Goal: Task Accomplishment & Management: Use online tool/utility

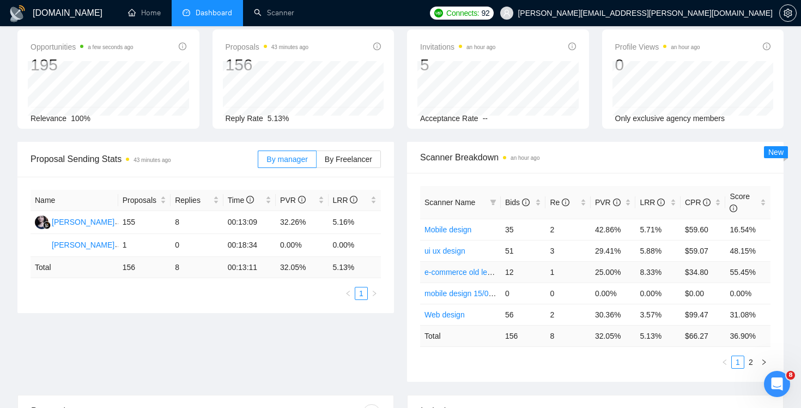
scroll to position [51, 0]
click at [751, 359] on link "2" at bounding box center [751, 361] width 12 height 12
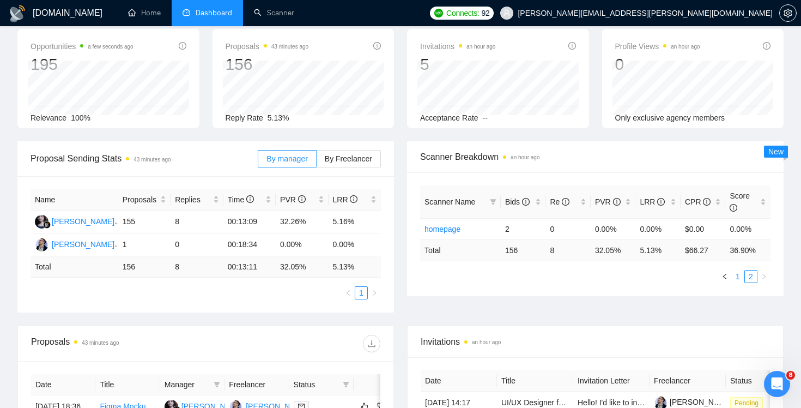
click at [739, 275] on link "1" at bounding box center [738, 276] width 12 height 12
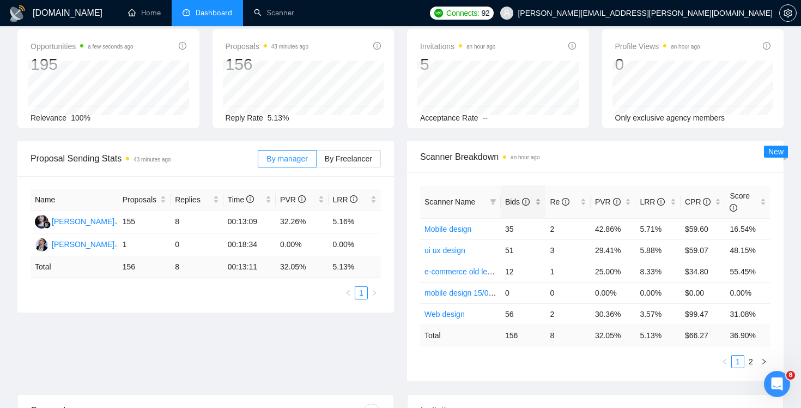
scroll to position [0, 0]
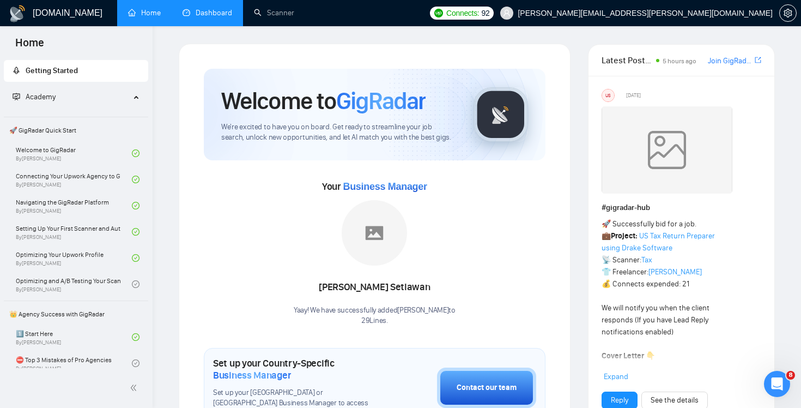
click at [208, 14] on link "Dashboard" at bounding box center [208, 12] width 50 height 9
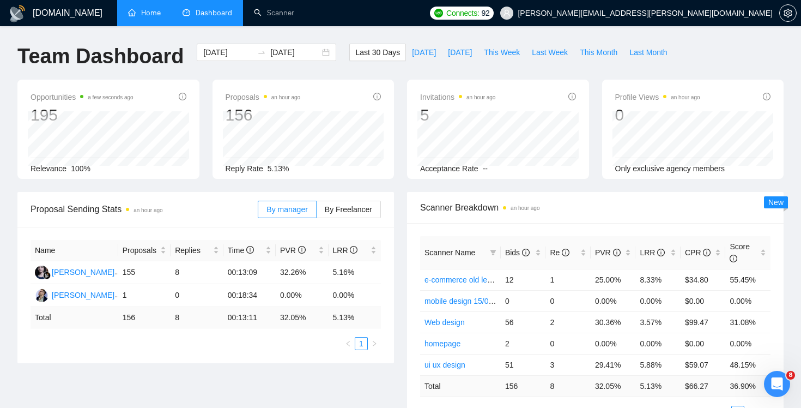
click at [143, 8] on link "Home" at bounding box center [144, 12] width 33 height 9
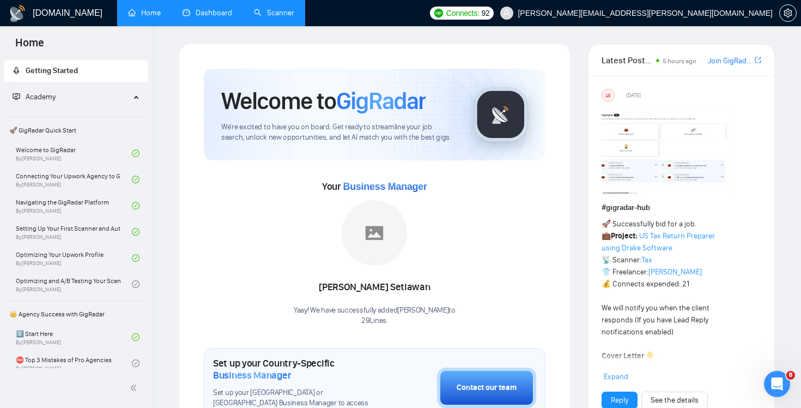
click at [281, 14] on link "Scanner" at bounding box center [274, 12] width 40 height 9
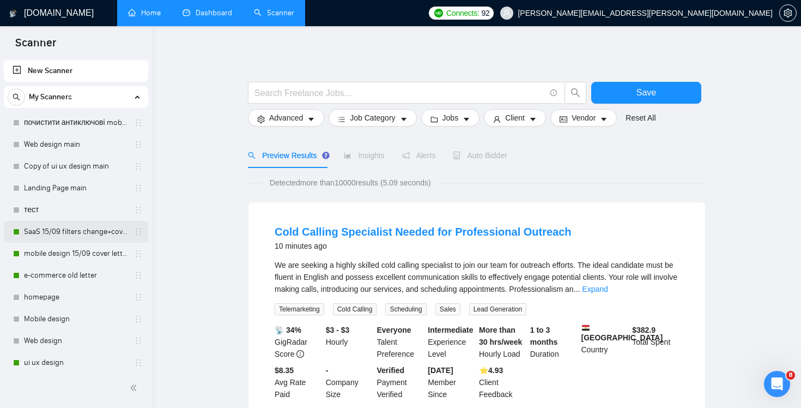
click at [83, 231] on link "SaaS 15/09 filters change+cover letter change" at bounding box center [76, 232] width 104 height 22
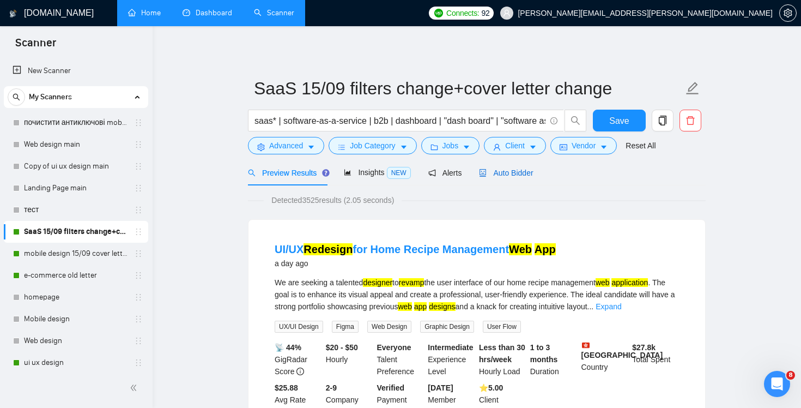
click at [515, 168] on span "Auto Bidder" at bounding box center [506, 172] width 54 height 9
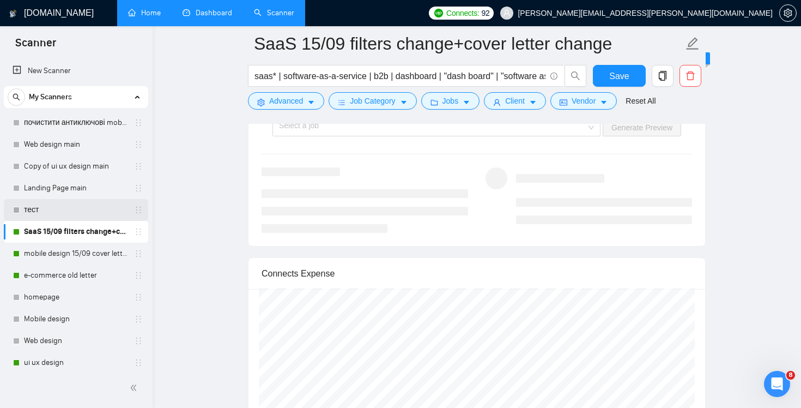
scroll to position [105, 0]
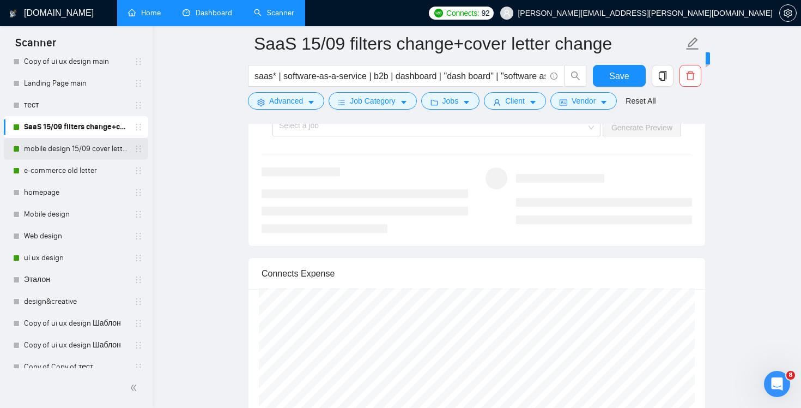
click at [76, 143] on link "mobile design 15/09 cover letter another first part" at bounding box center [76, 149] width 104 height 22
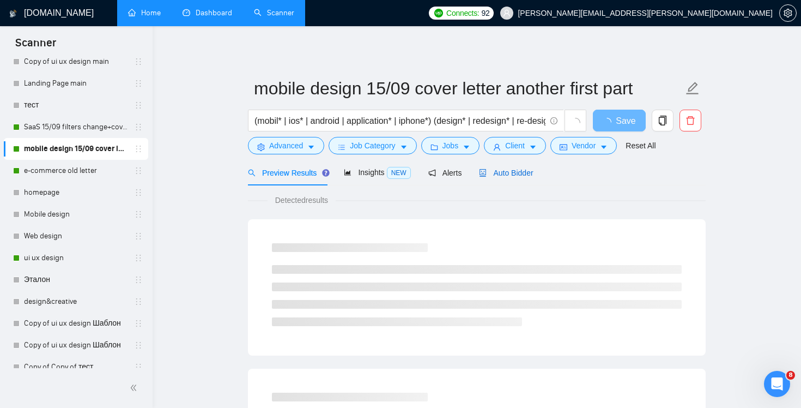
click at [521, 173] on span "Auto Bidder" at bounding box center [506, 172] width 54 height 9
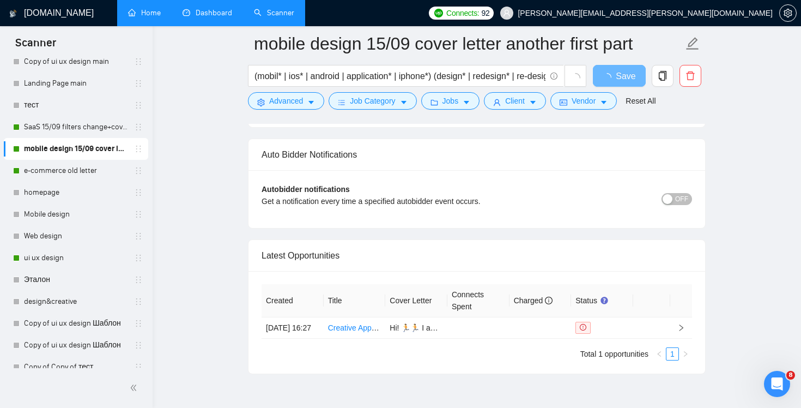
scroll to position [2487, 0]
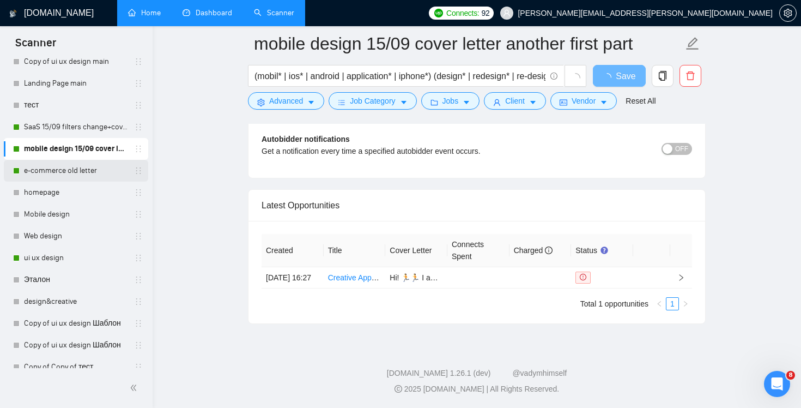
click at [69, 174] on link "e-commerce old letter" at bounding box center [76, 171] width 104 height 22
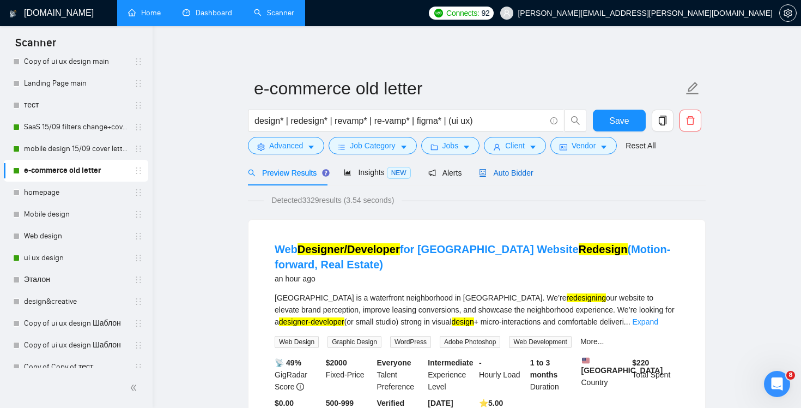
click at [525, 177] on span "Auto Bidder" at bounding box center [506, 172] width 54 height 9
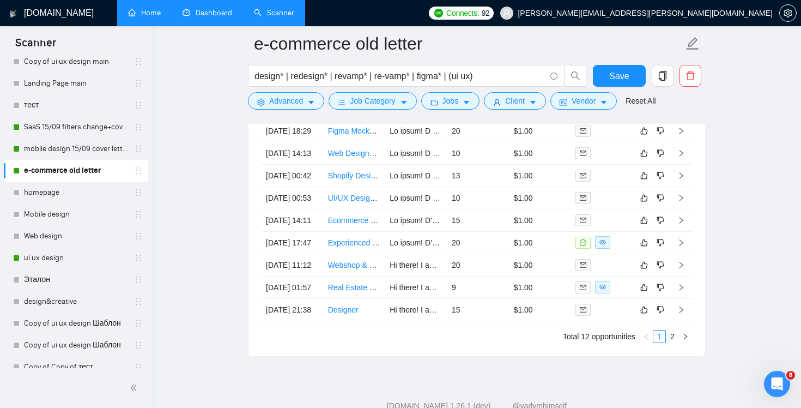
scroll to position [2661, 0]
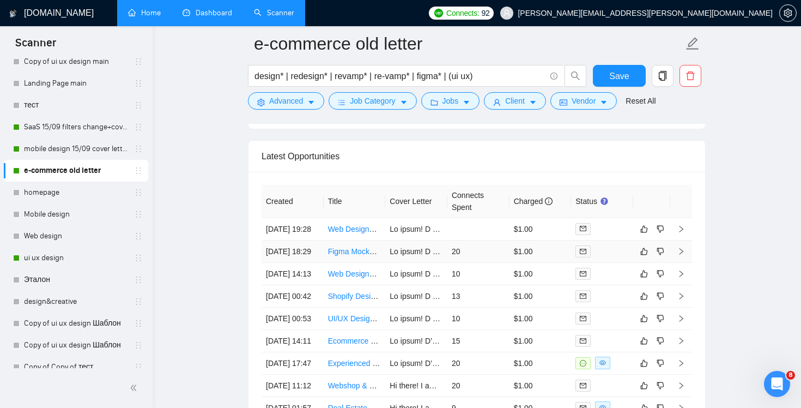
click at [498, 263] on td "20" at bounding box center [479, 251] width 62 height 22
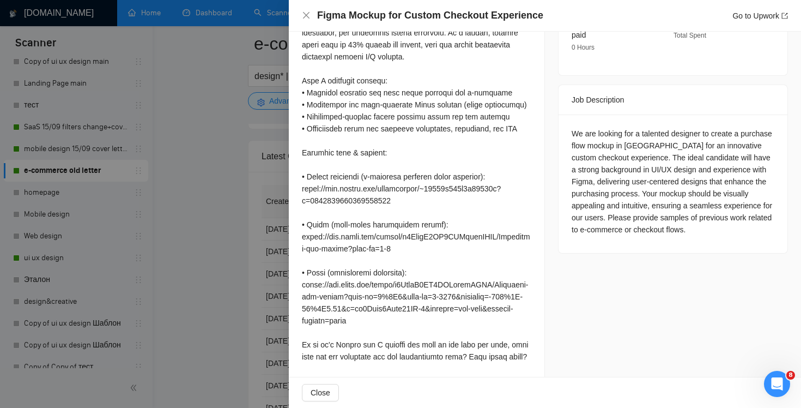
scroll to position [441, 0]
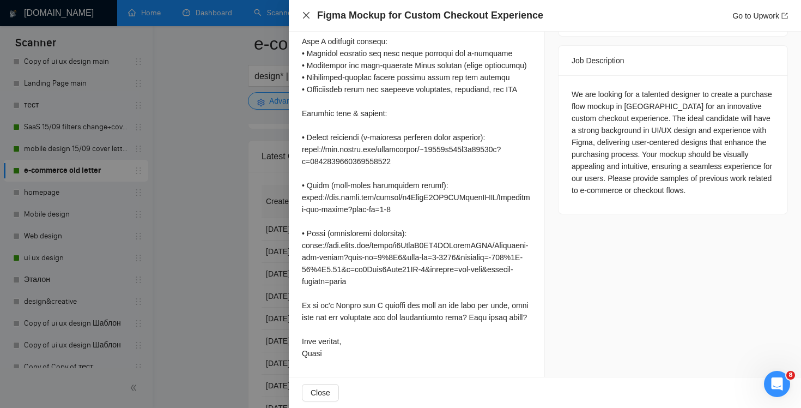
click at [305, 13] on icon "close" at bounding box center [306, 15] width 9 height 9
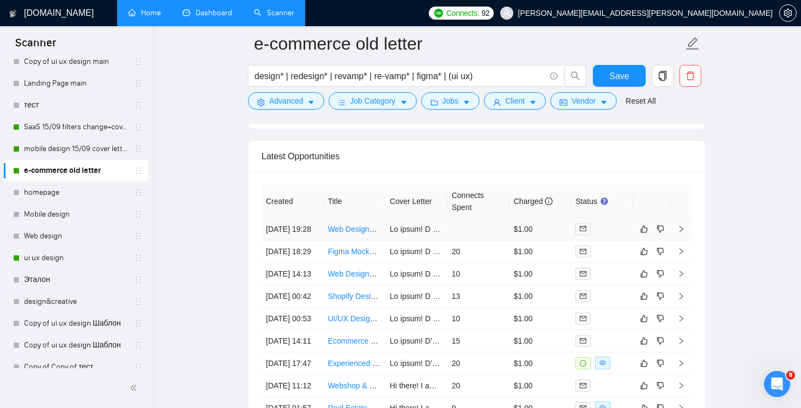
click at [307, 239] on td "15 Sep, 2025 19:28" at bounding box center [293, 229] width 62 height 22
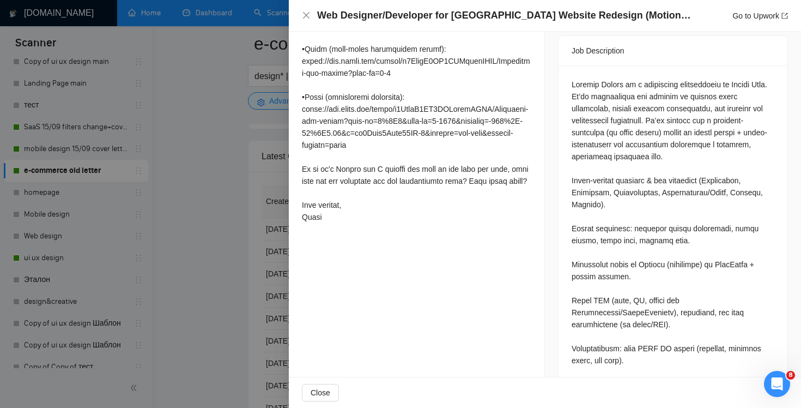
scroll to position [487, 0]
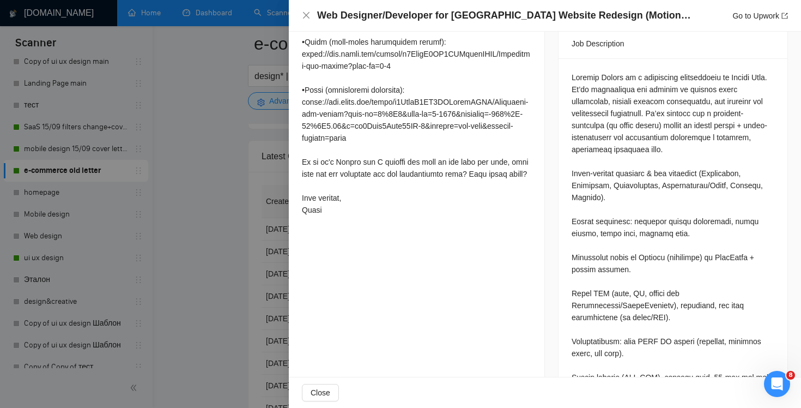
copy div "Webflow"
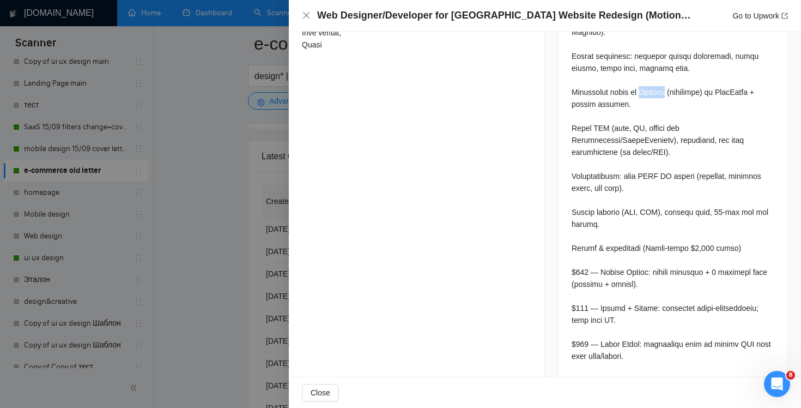
scroll to position [668, 0]
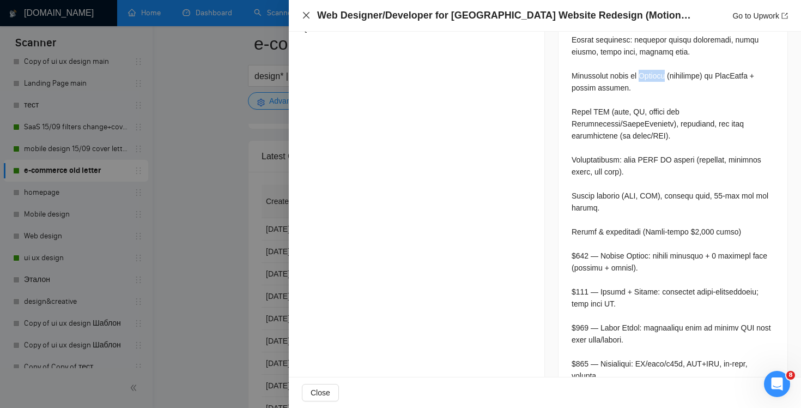
click at [309, 14] on icon "close" at bounding box center [306, 15] width 9 height 9
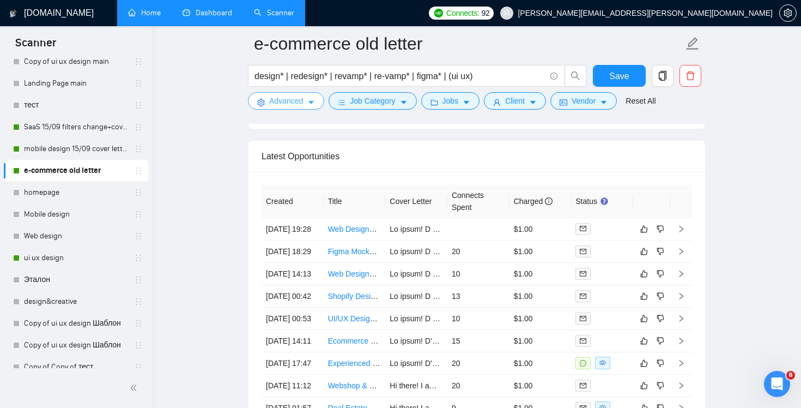
click at [294, 99] on span "Advanced" at bounding box center [286, 101] width 34 height 12
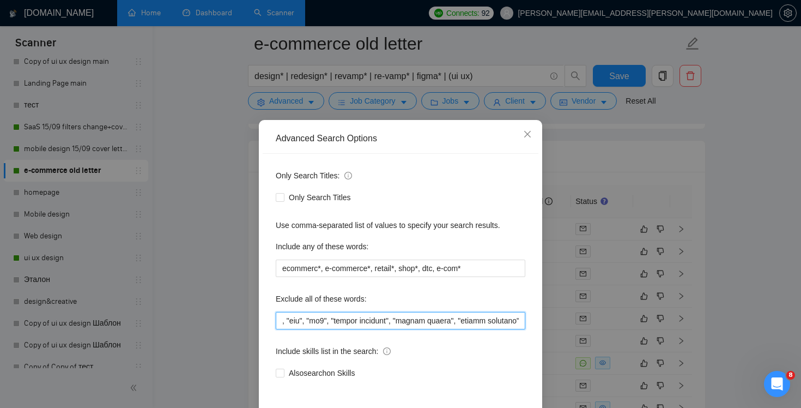
drag, startPoint x: 419, startPoint y: 320, endPoint x: 689, endPoint y: 347, distance: 271.8
click at [689, 347] on div "Advanced Search Options Only Search Titles: Only Search Titles Use comma-separa…" at bounding box center [400, 204] width 801 height 408
click at [485, 319] on input "text" at bounding box center [401, 320] width 250 height 17
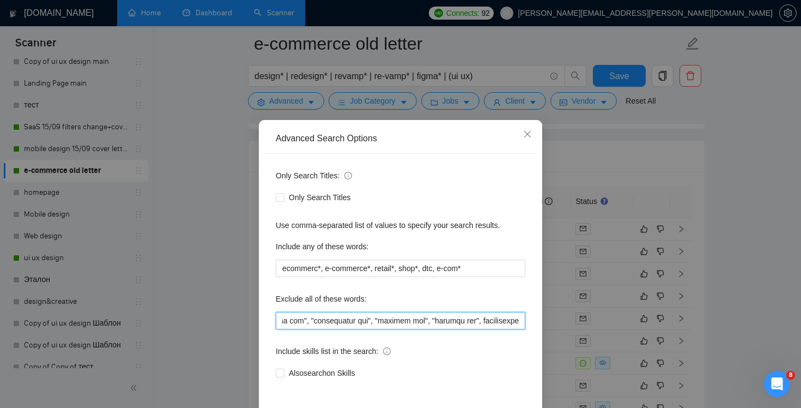
drag, startPoint x: 481, startPoint y: 319, endPoint x: 671, endPoint y: 336, distance: 190.5
click at [671, 336] on div "Advanced Search Options Only Search Titles: Only Search Titles Use comma-separa…" at bounding box center [400, 204] width 801 height 408
paste input "Webflow"
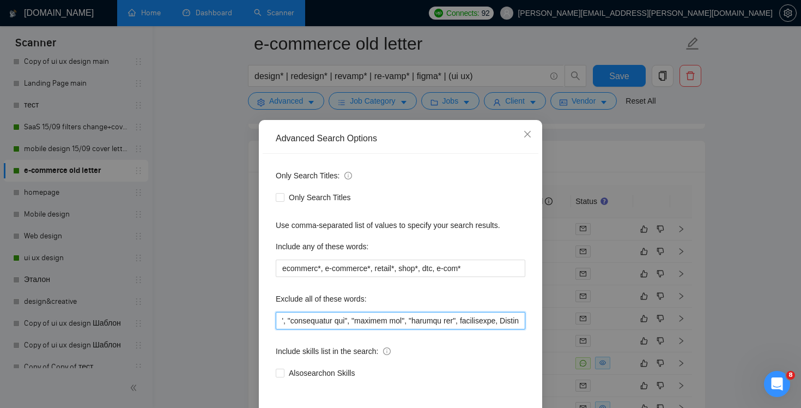
paste input "Webflow"
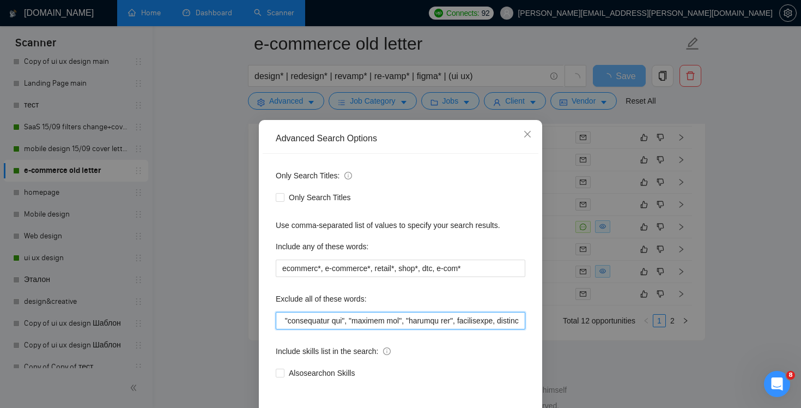
scroll to position [46, 0]
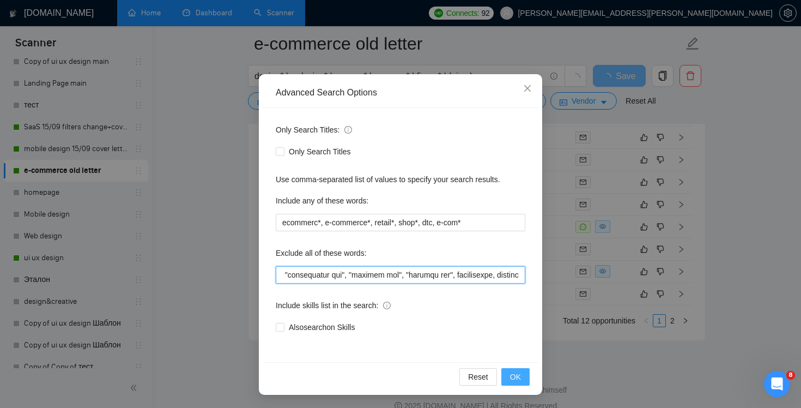
type input ""(No agencies)","no agencies","LearnWorlds", "domain name purchase", "website h…"
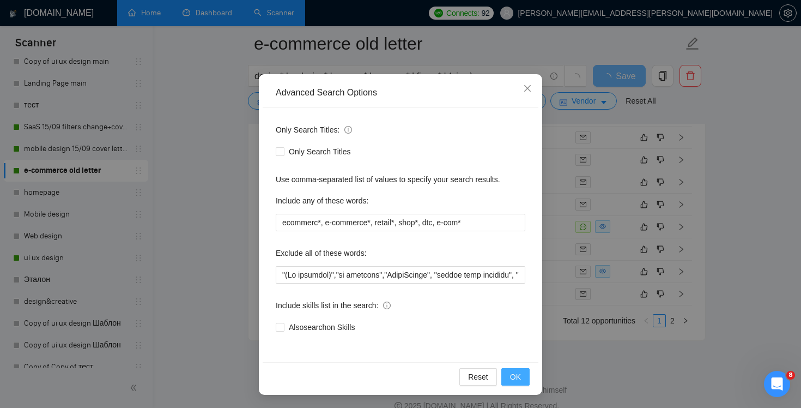
click at [519, 373] on span "OK" at bounding box center [515, 377] width 11 height 12
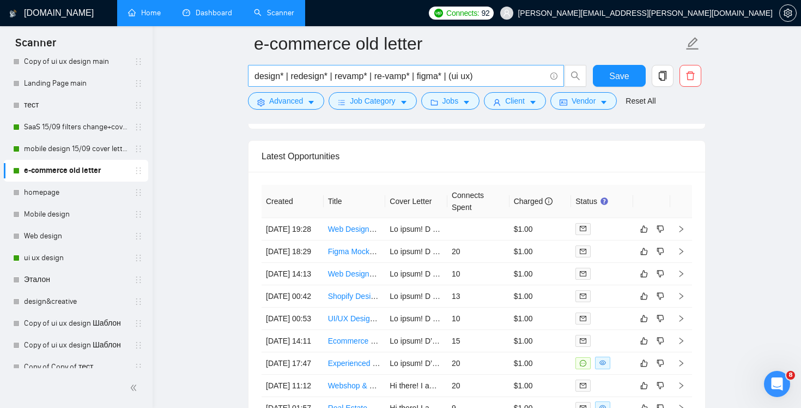
click at [338, 77] on input "design* | redesign* | revamp* | re-vamp* | figma* | (ui ux)" at bounding box center [400, 76] width 291 height 14
click at [337, 77] on input "design* | redesign* | revamp* | re-vamp* | figma* | (ui ux)" at bounding box center [400, 76] width 291 height 14
click at [412, 76] on input "design* | redesign* | revamp* | re-vamp* | figma* | (ui ux)" at bounding box center [400, 76] width 291 height 14
click at [483, 75] on input "design* | redesign* | revamp* | re-vamp* | figma* | (ui ux)" at bounding box center [400, 76] width 291 height 14
click at [613, 73] on span "Save" at bounding box center [620, 76] width 20 height 14
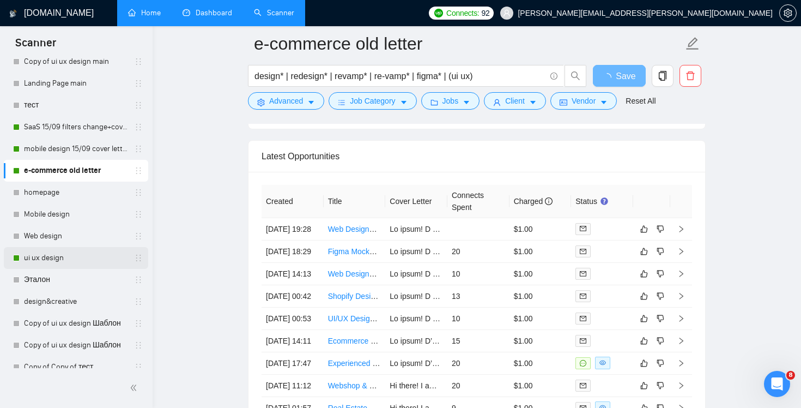
click at [59, 258] on link "ui ux design" at bounding box center [76, 258] width 104 height 22
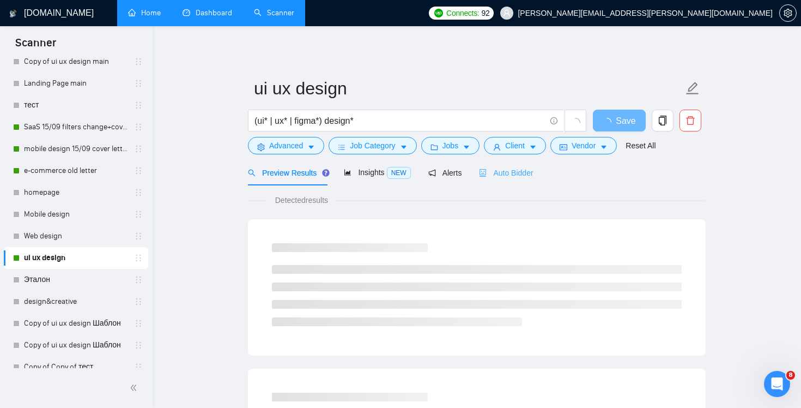
click at [519, 184] on div "Auto Bidder" at bounding box center [506, 173] width 54 height 26
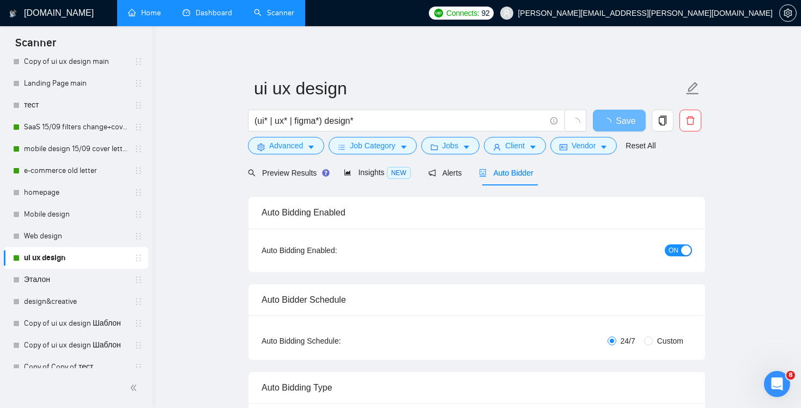
checkbox input "true"
click at [297, 144] on span "Advanced" at bounding box center [286, 146] width 34 height 12
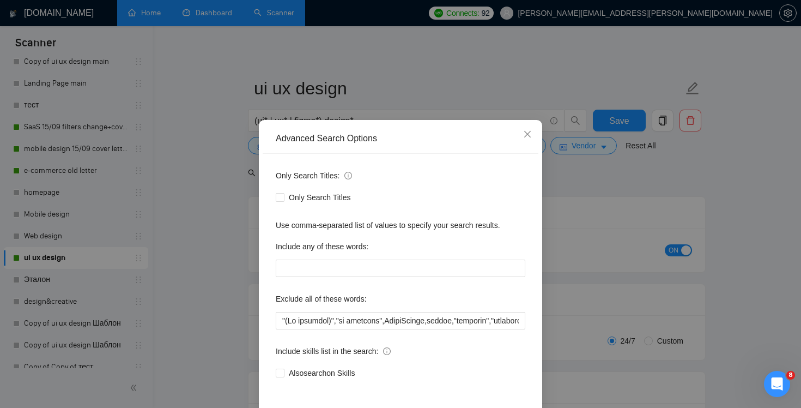
scroll to position [46, 0]
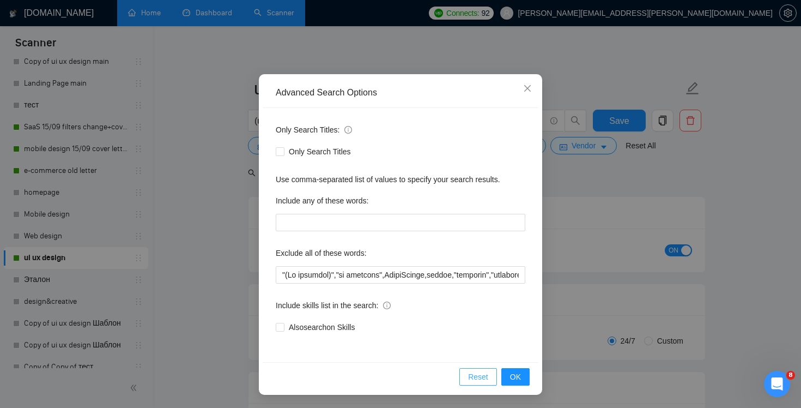
click at [466, 375] on button "Reset" at bounding box center [479, 376] width 38 height 17
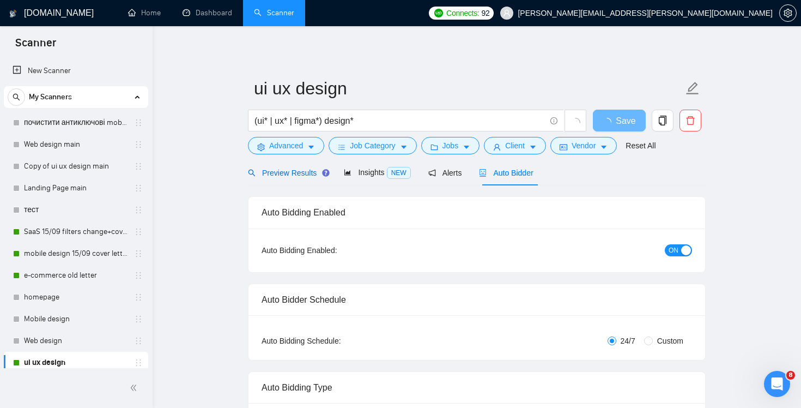
click at [299, 173] on span "Preview Results" at bounding box center [287, 172] width 79 height 9
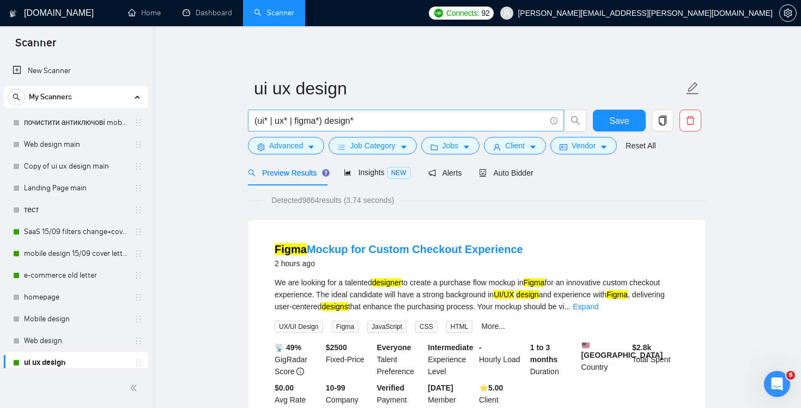
click at [371, 113] on span "(ui* | ux* | figma*) design*" at bounding box center [406, 121] width 316 height 22
click at [369, 118] on input "(ui* | ux* | figma*) design*" at bounding box center [400, 121] width 291 height 14
paste input "design* | redesign* | revamp* | re-vamp* | figma* | (ui ux)"
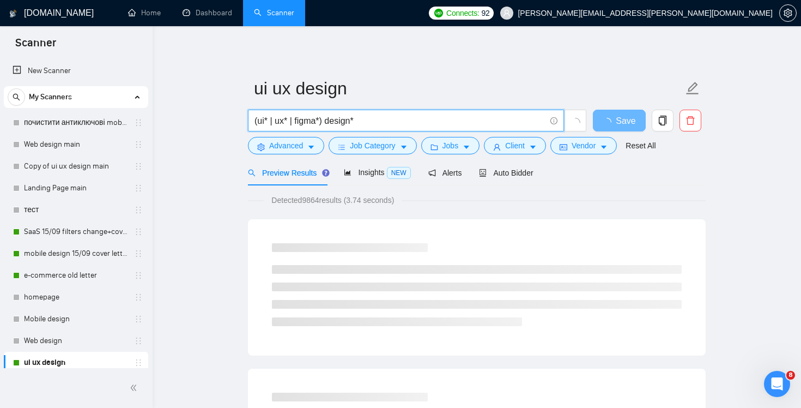
paste input "design* | redesign* | revamp* | re-vamp* | figma* | (ui ux)"
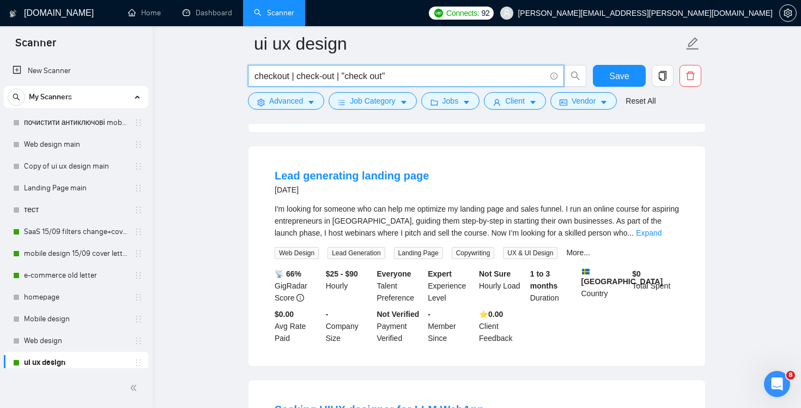
scroll to position [1947, 0]
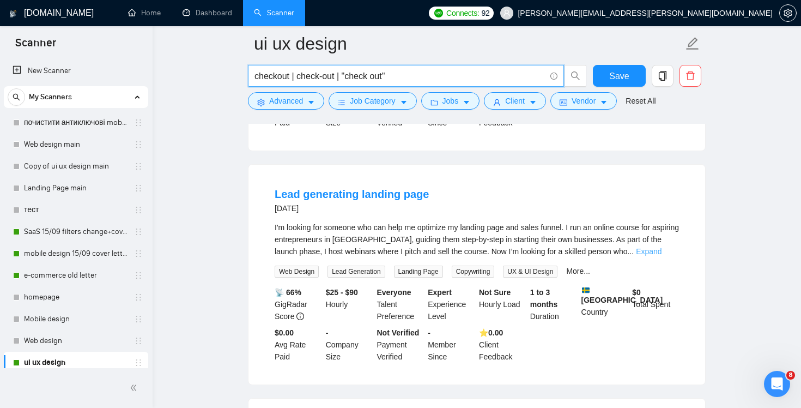
type input "checkout | check-out | "check out""
click at [656, 256] on link "Expand" at bounding box center [649, 251] width 26 height 9
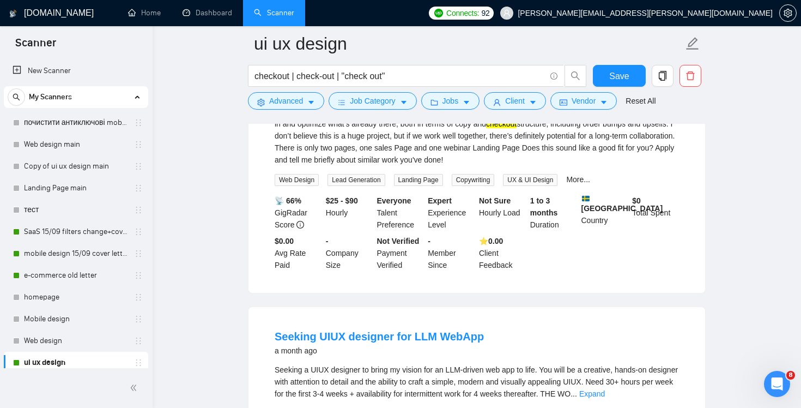
scroll to position [2227, 0]
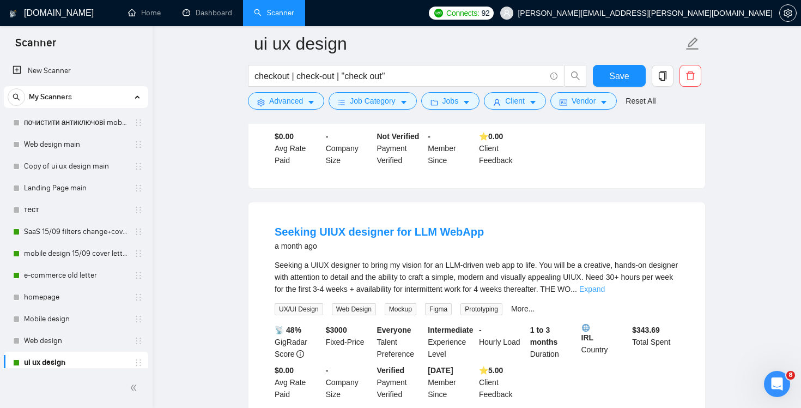
click at [605, 293] on link "Expand" at bounding box center [593, 289] width 26 height 9
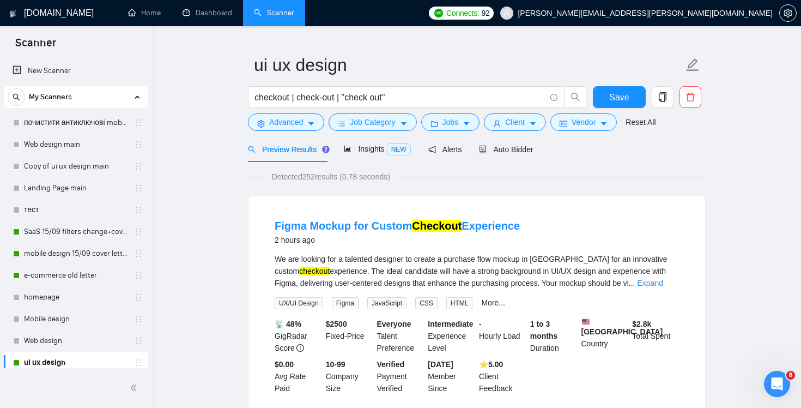
scroll to position [0, 0]
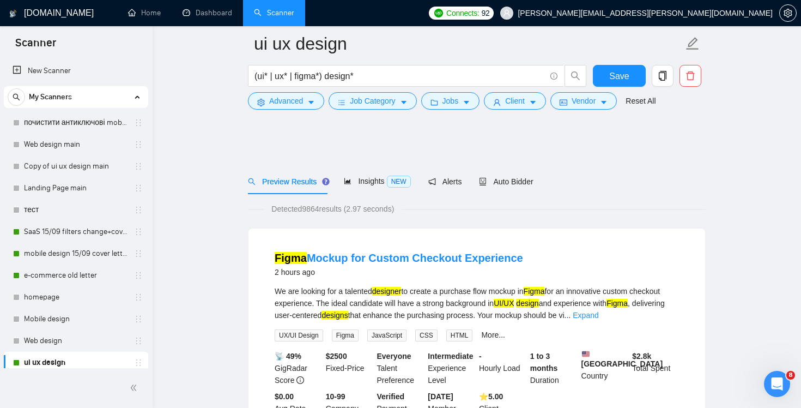
scroll to position [282, 0]
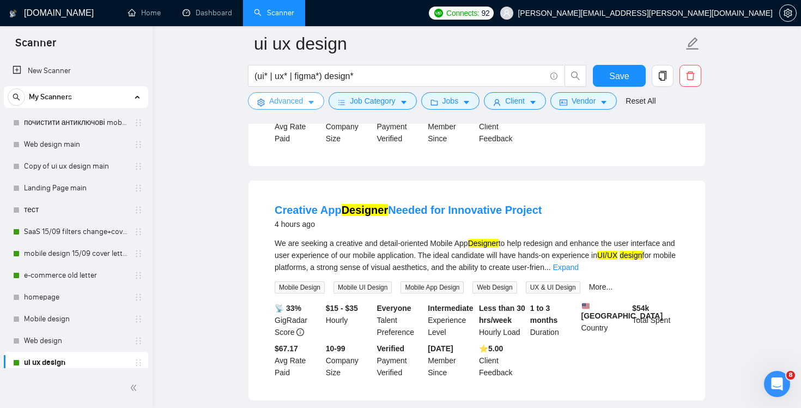
click at [301, 101] on span "Advanced" at bounding box center [286, 101] width 34 height 12
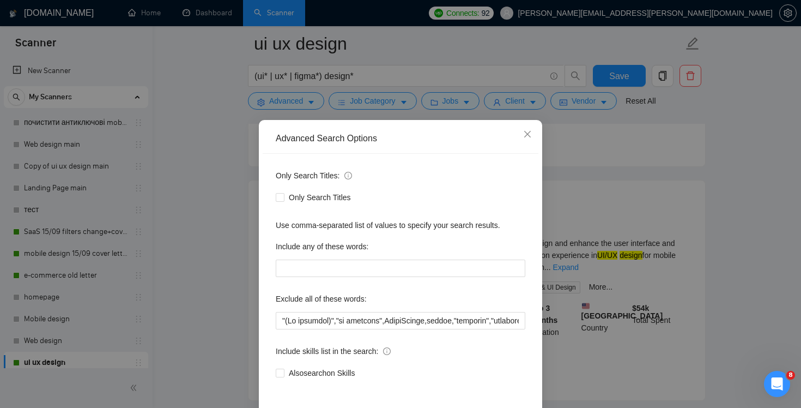
scroll to position [46, 0]
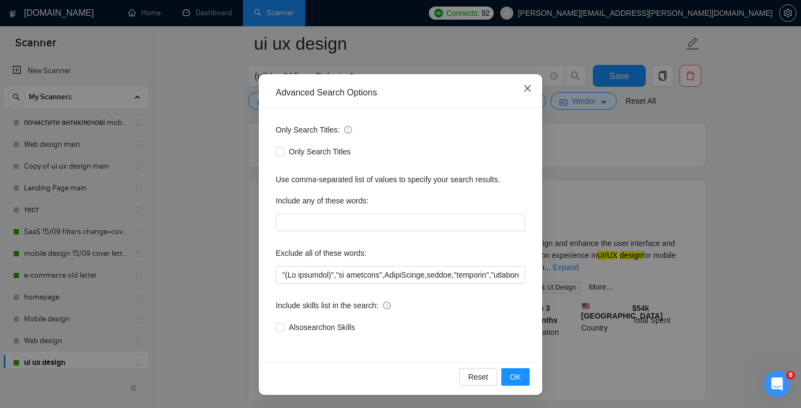
click at [526, 88] on icon "close" at bounding box center [527, 88] width 7 height 7
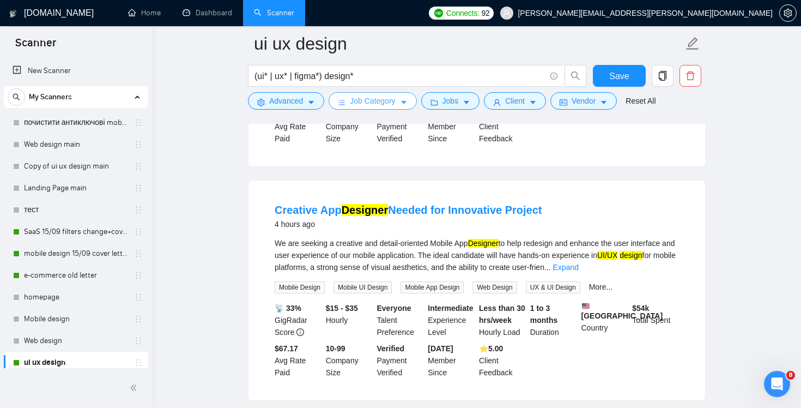
scroll to position [0, 0]
click at [373, 105] on span "Job Category" at bounding box center [372, 101] width 45 height 12
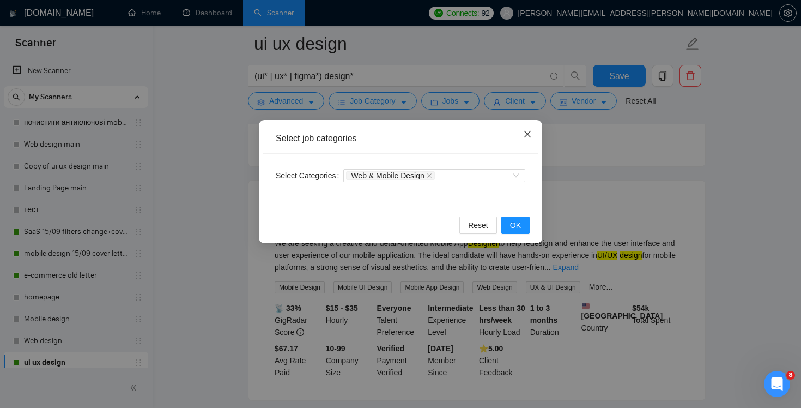
click at [532, 130] on span "Close" at bounding box center [527, 134] width 29 height 29
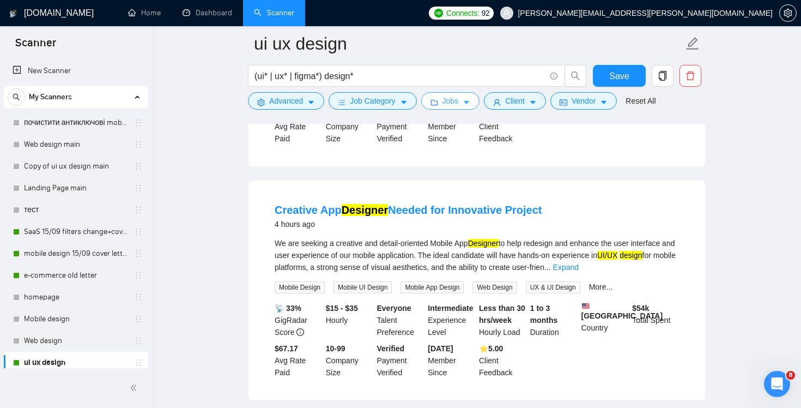
click at [469, 101] on icon "caret-down" at bounding box center [467, 103] width 8 height 8
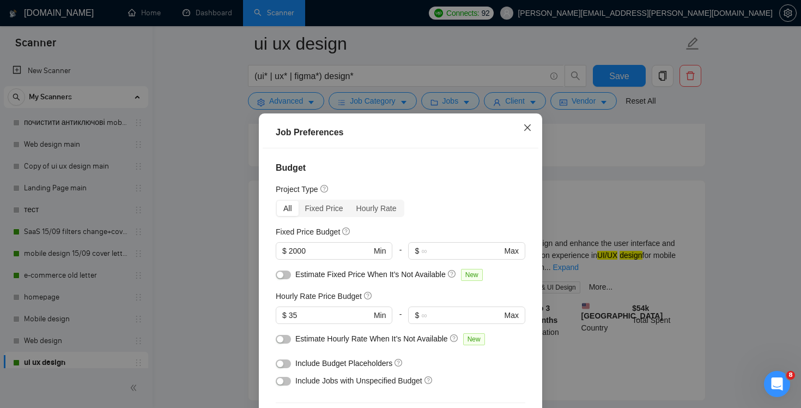
click at [528, 124] on icon "close" at bounding box center [527, 127] width 9 height 9
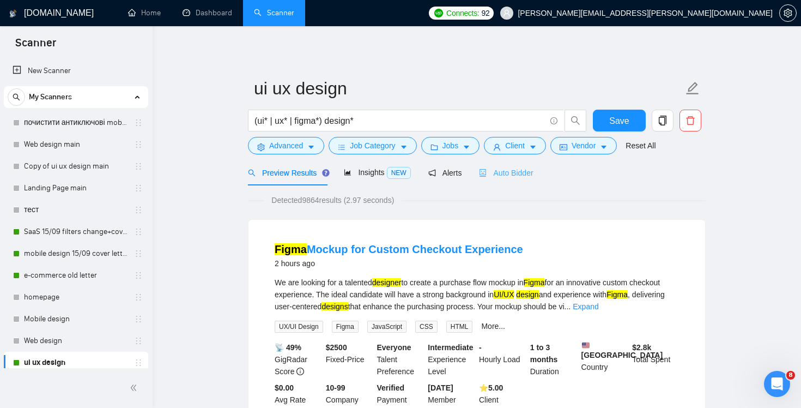
click at [515, 184] on div "Auto Bidder" at bounding box center [506, 173] width 54 height 26
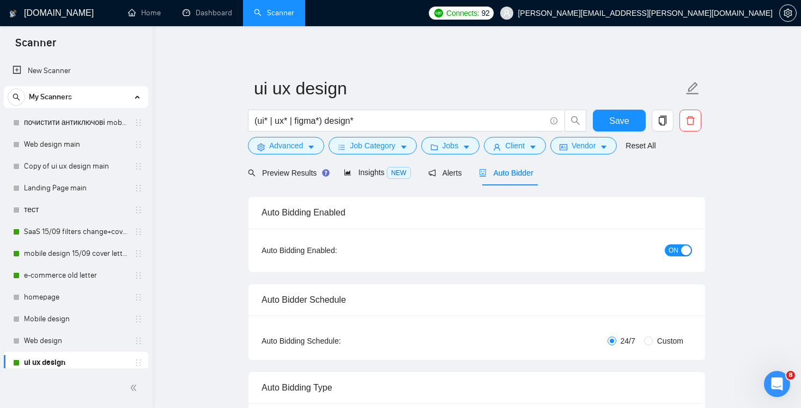
checkbox input "true"
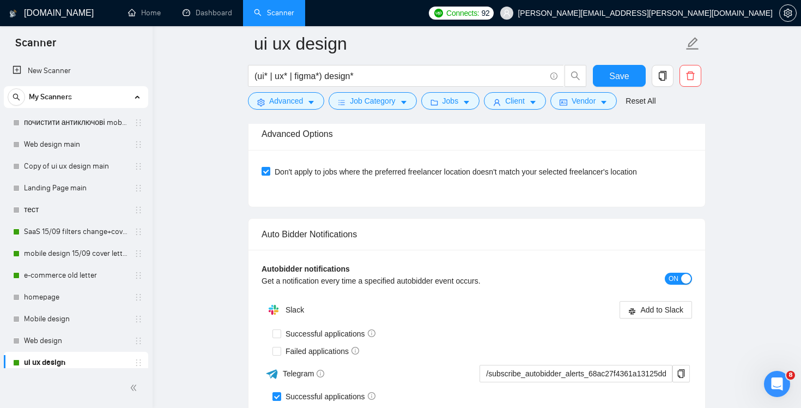
scroll to position [2123, 0]
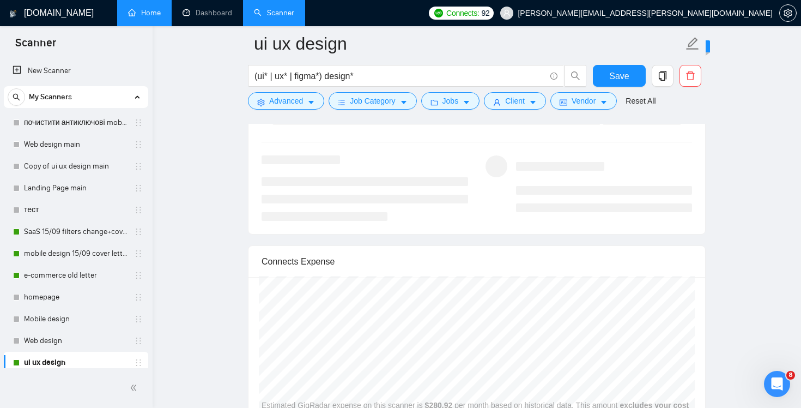
click at [142, 17] on link "Home" at bounding box center [144, 12] width 33 height 9
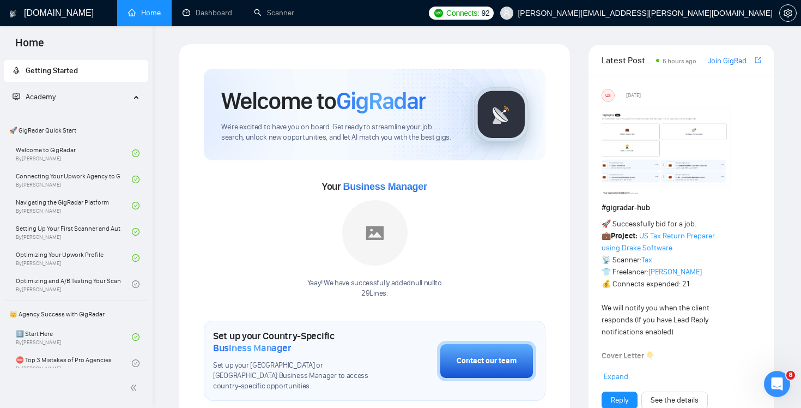
click at [45, 15] on h1 "[DOMAIN_NAME]" at bounding box center [59, 13] width 70 height 26
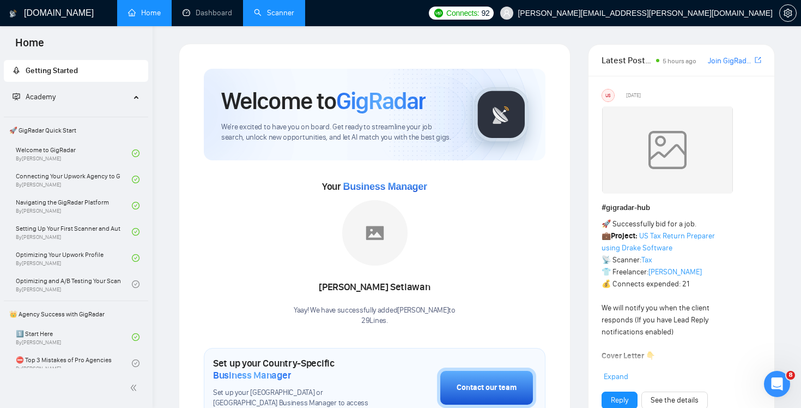
click at [284, 14] on link "Scanner" at bounding box center [274, 12] width 40 height 9
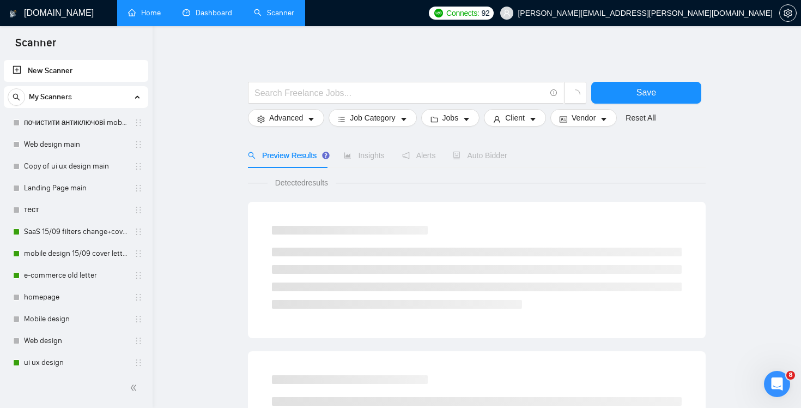
click at [190, 17] on link "Dashboard" at bounding box center [208, 12] width 50 height 9
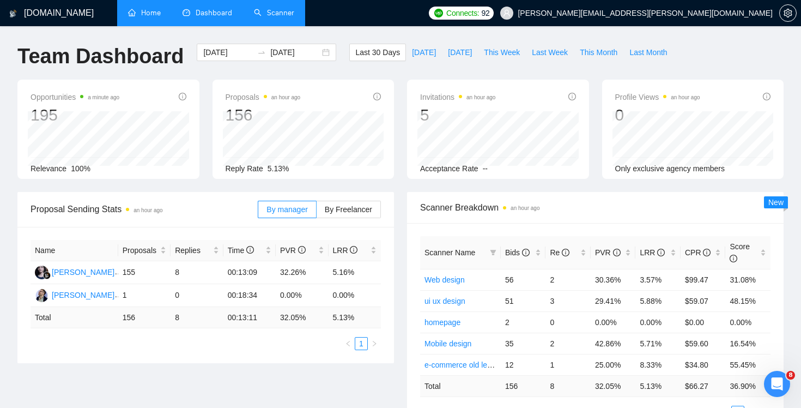
scroll to position [55, 0]
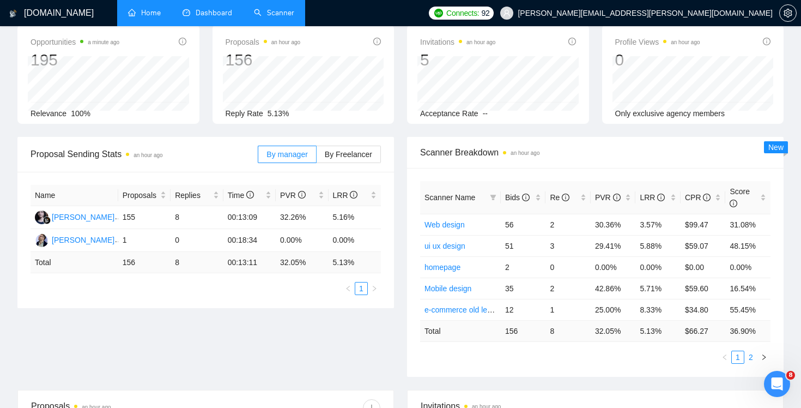
click at [751, 355] on link "2" at bounding box center [751, 357] width 12 height 12
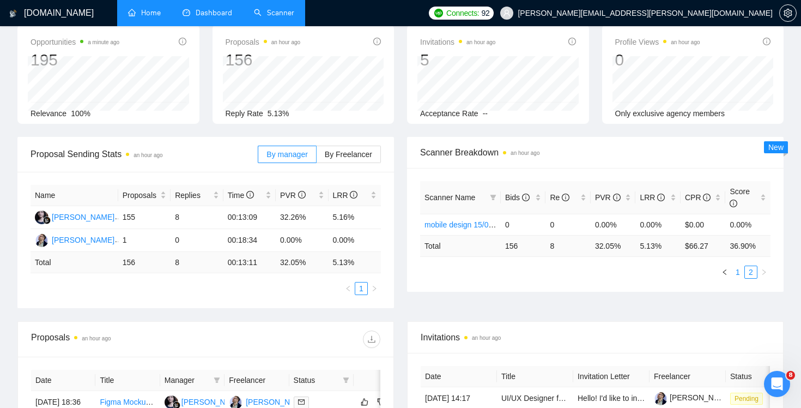
click at [737, 270] on link "1" at bounding box center [738, 272] width 12 height 12
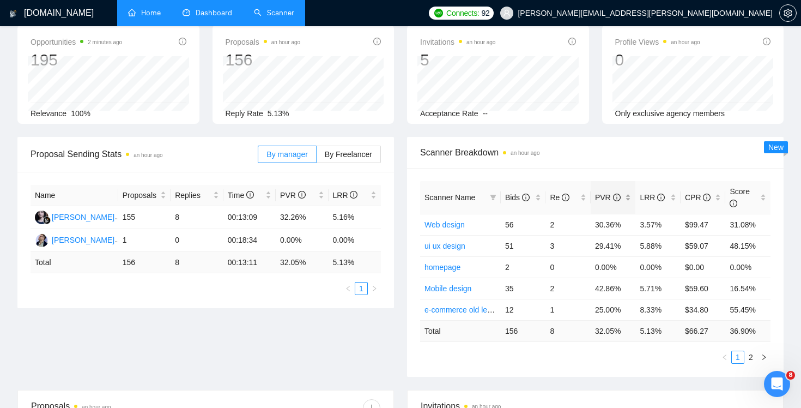
scroll to position [0, 0]
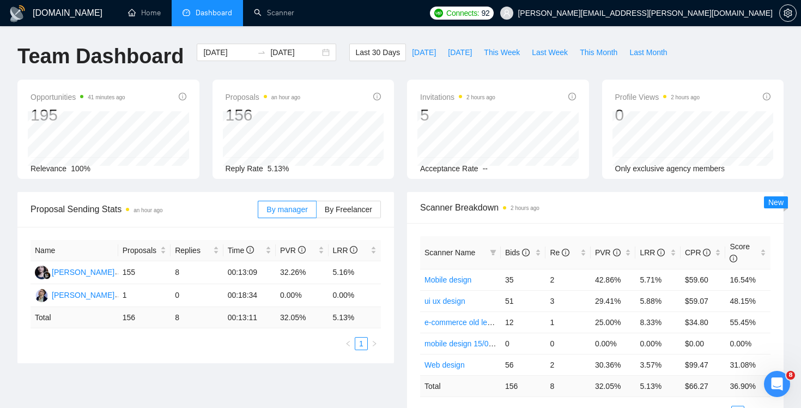
click at [479, 10] on span "Connects:" at bounding box center [463, 13] width 33 height 12
